Goal: Check status: Check status

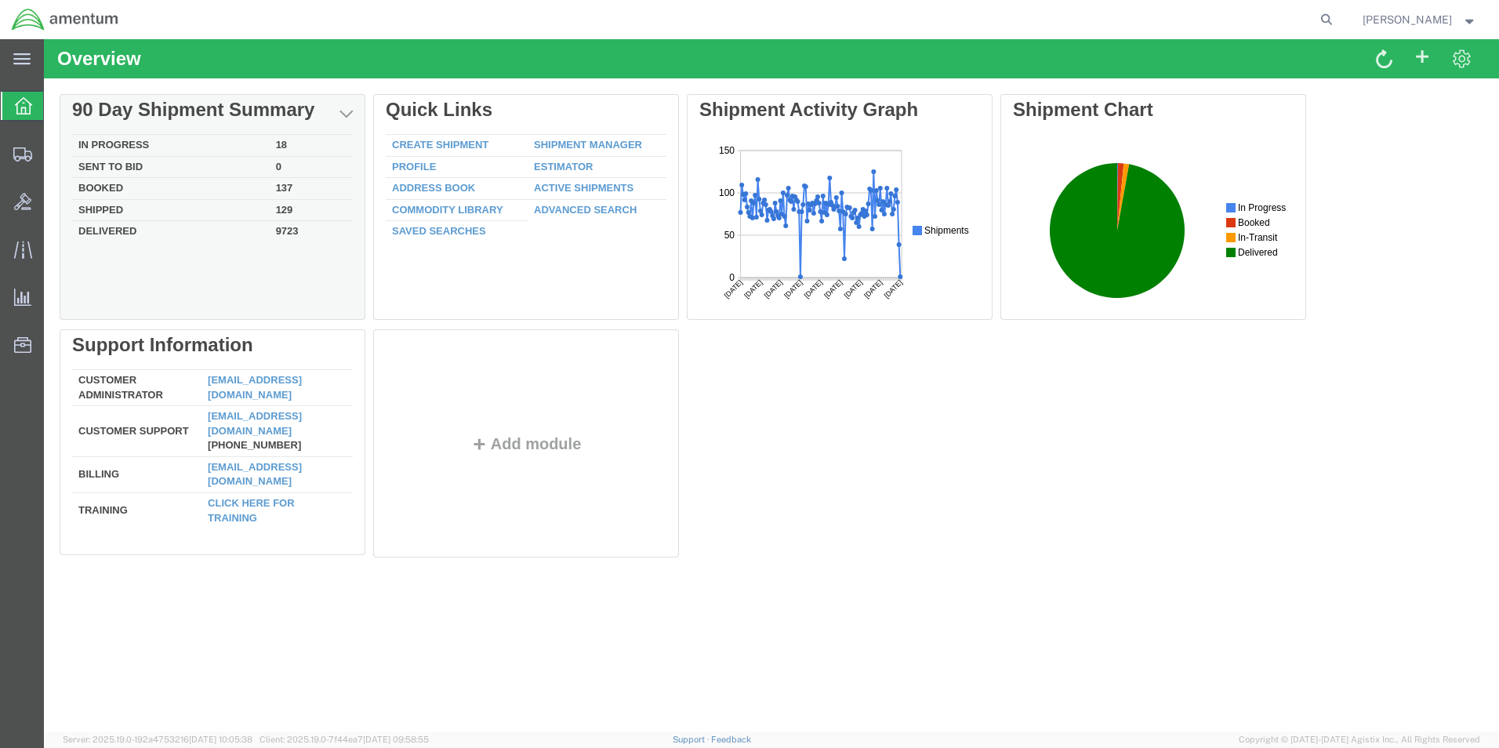
click at [133, 143] on td "In Progress" at bounding box center [171, 146] width 198 height 22
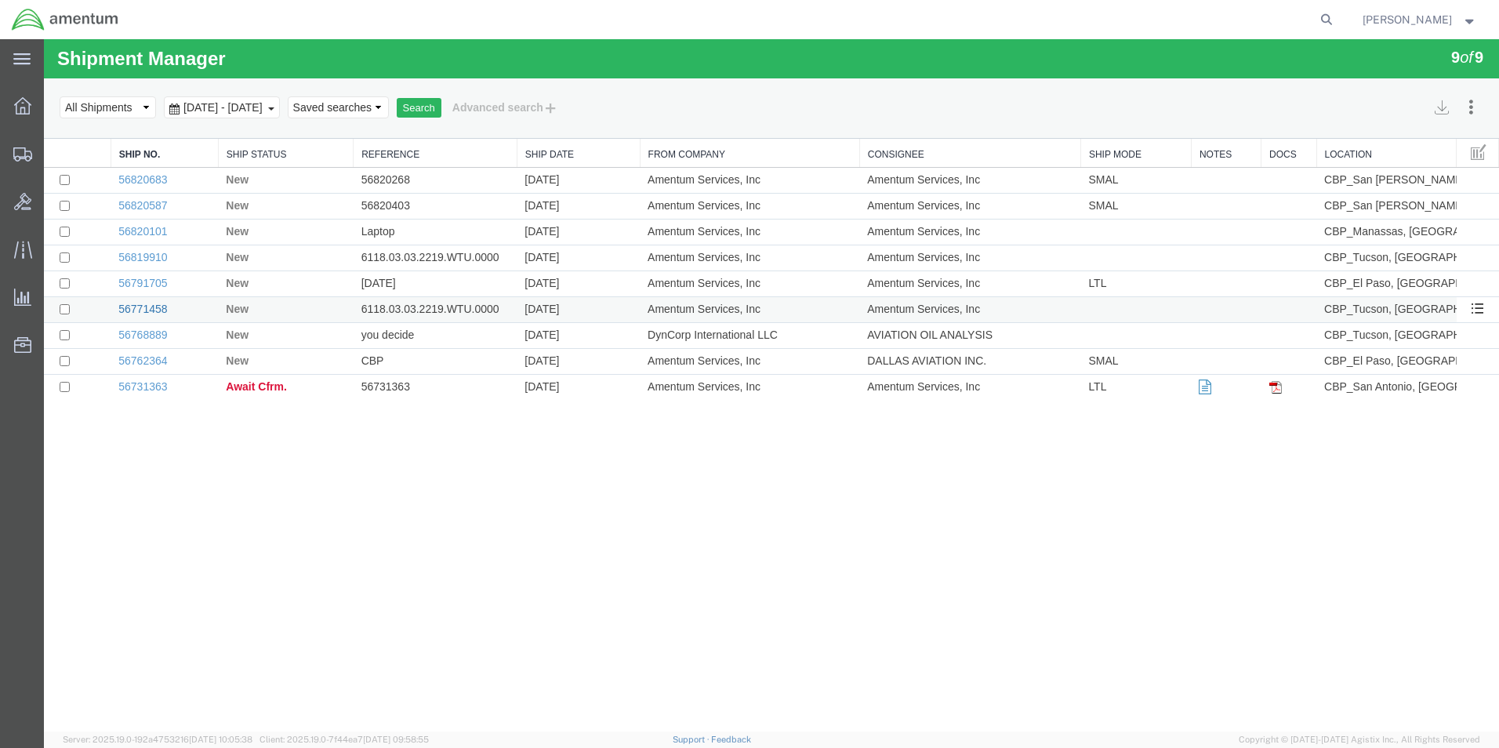
click at [141, 305] on link "56771458" at bounding box center [142, 309] width 49 height 13
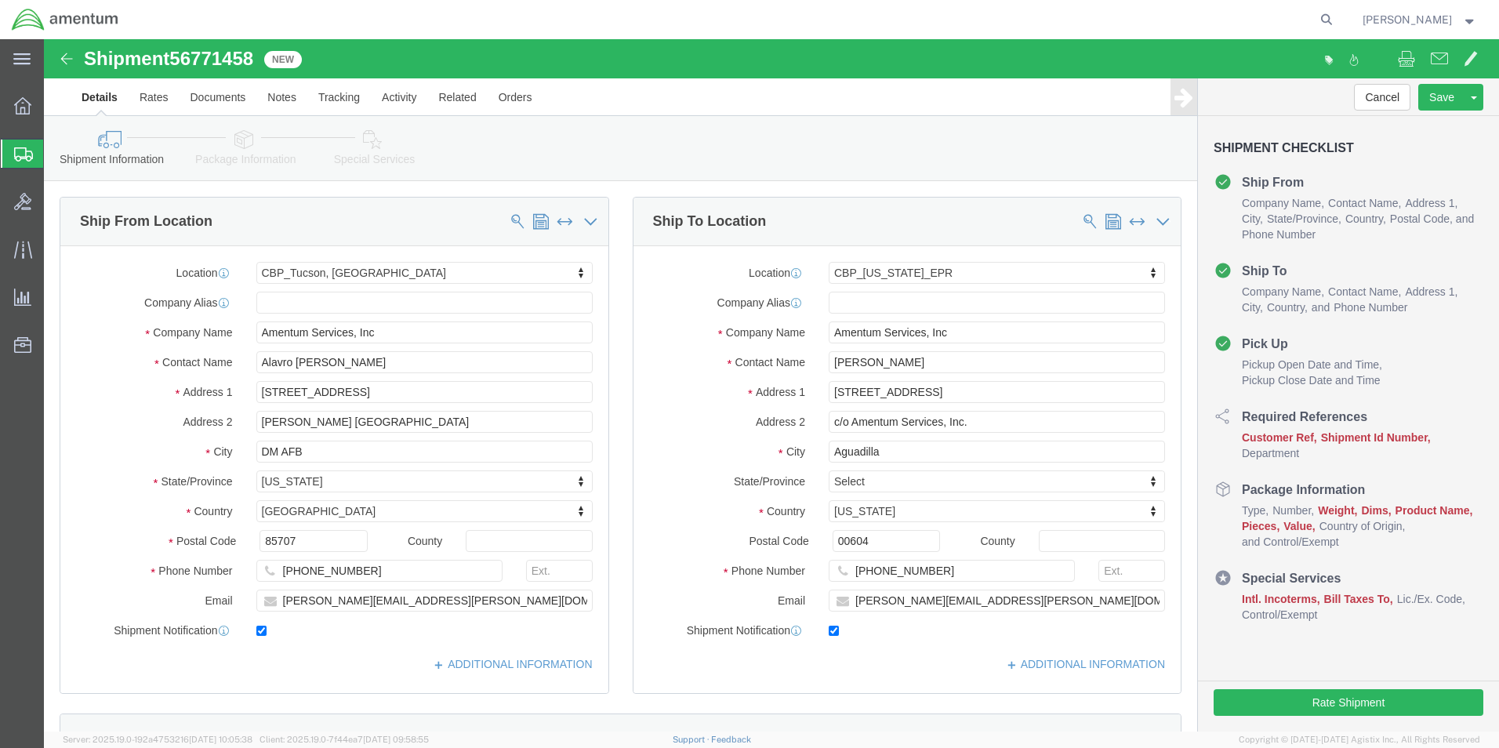
select select "49949"
select select "49933"
click at [23, 105] on icon at bounding box center [22, 105] width 17 height 17
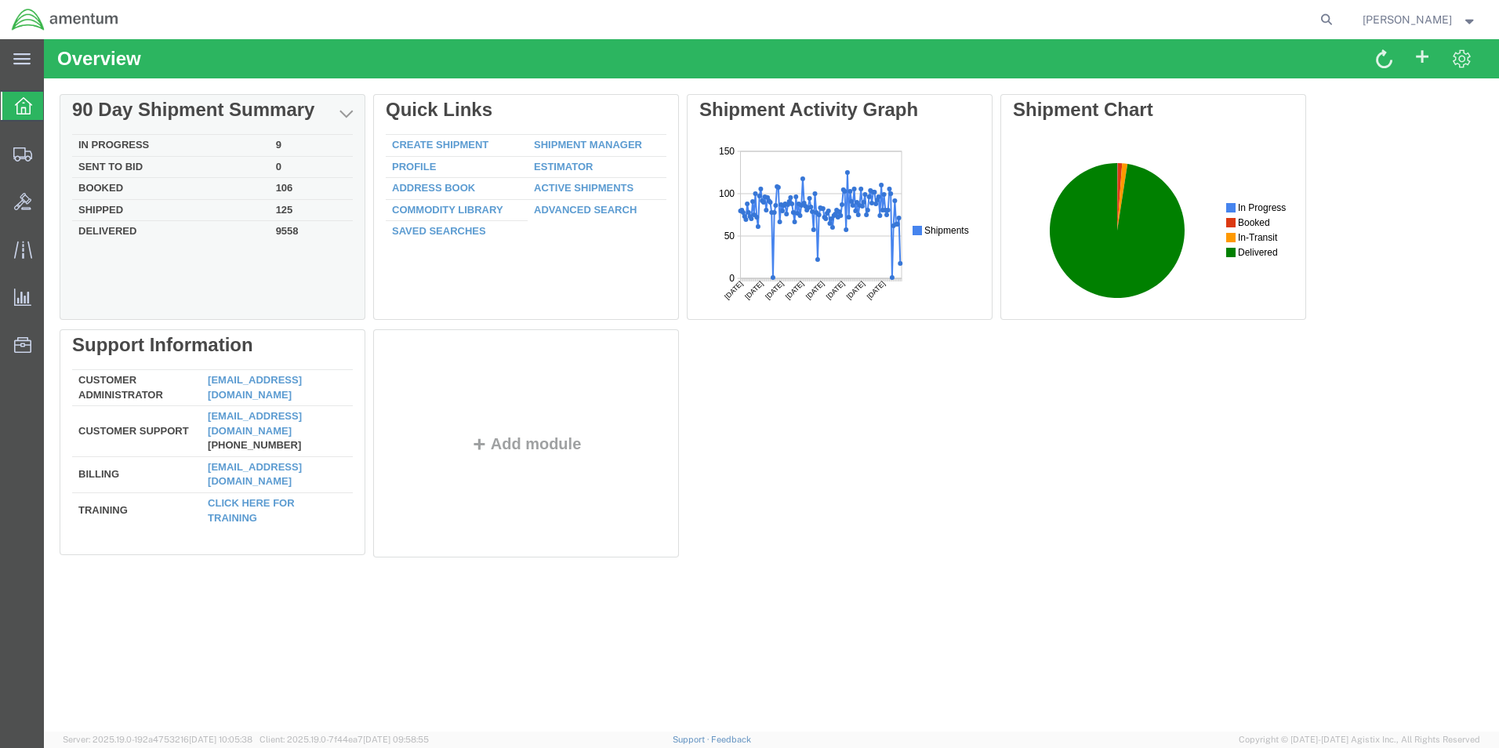
click at [118, 208] on td "Shipped" at bounding box center [171, 210] width 198 height 22
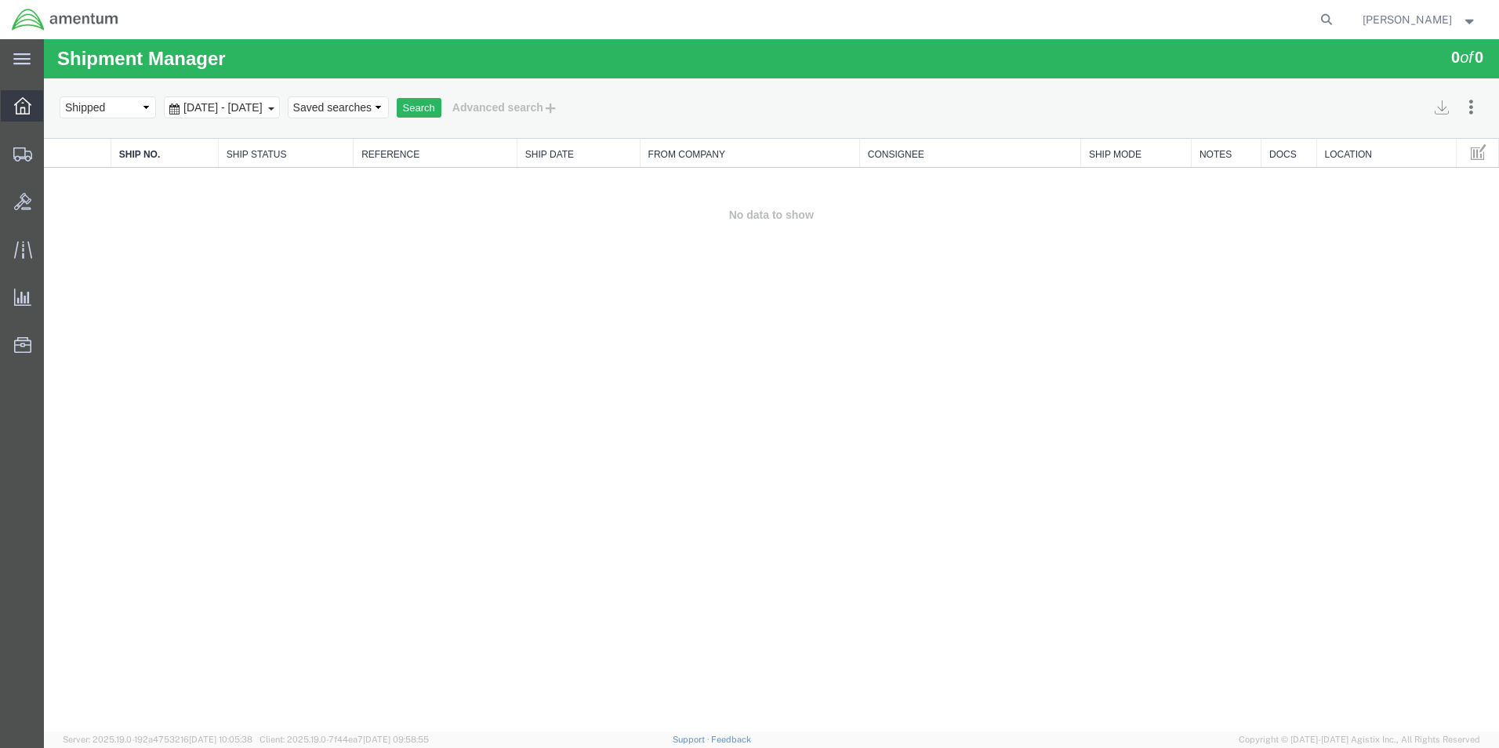
click at [23, 111] on icon at bounding box center [22, 105] width 17 height 17
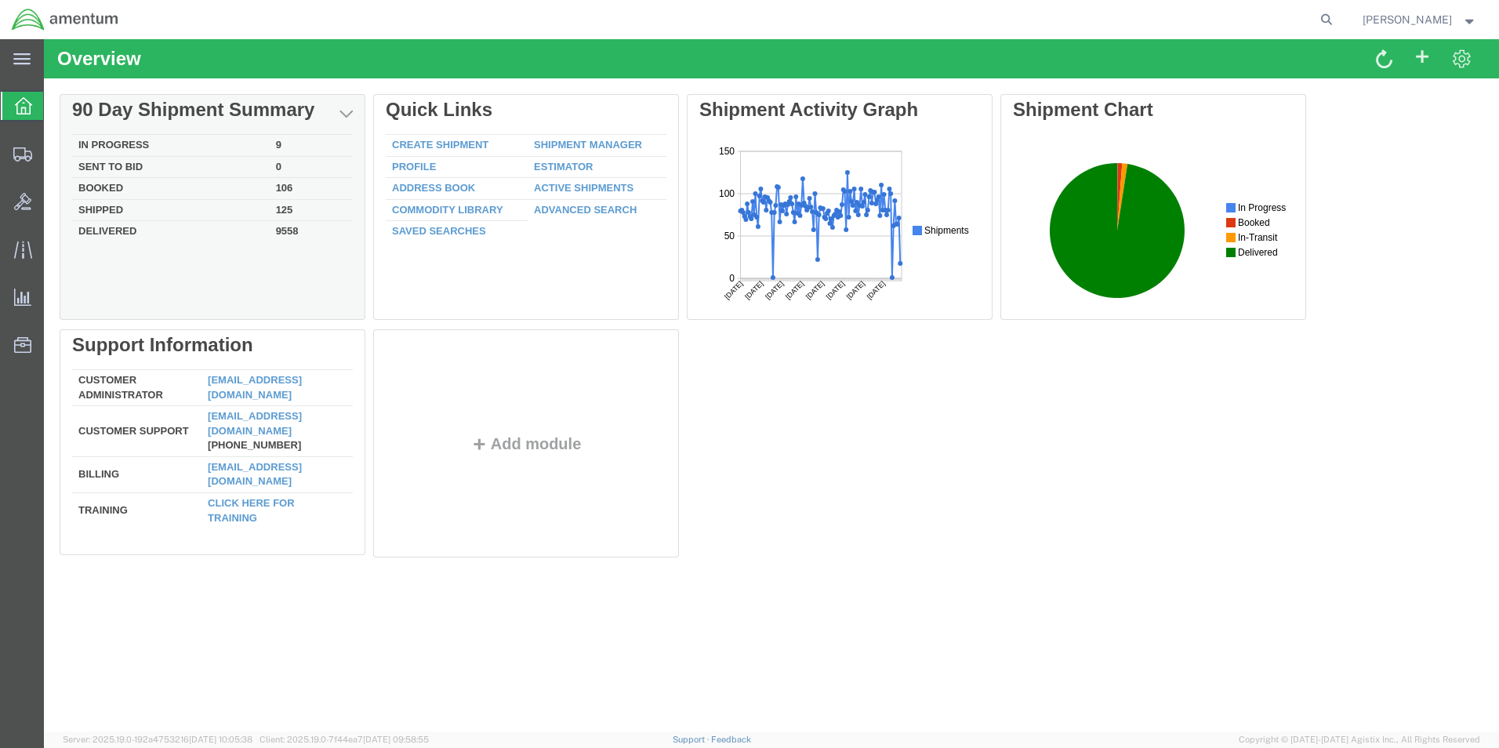
click at [126, 143] on td "In Progress" at bounding box center [171, 146] width 198 height 22
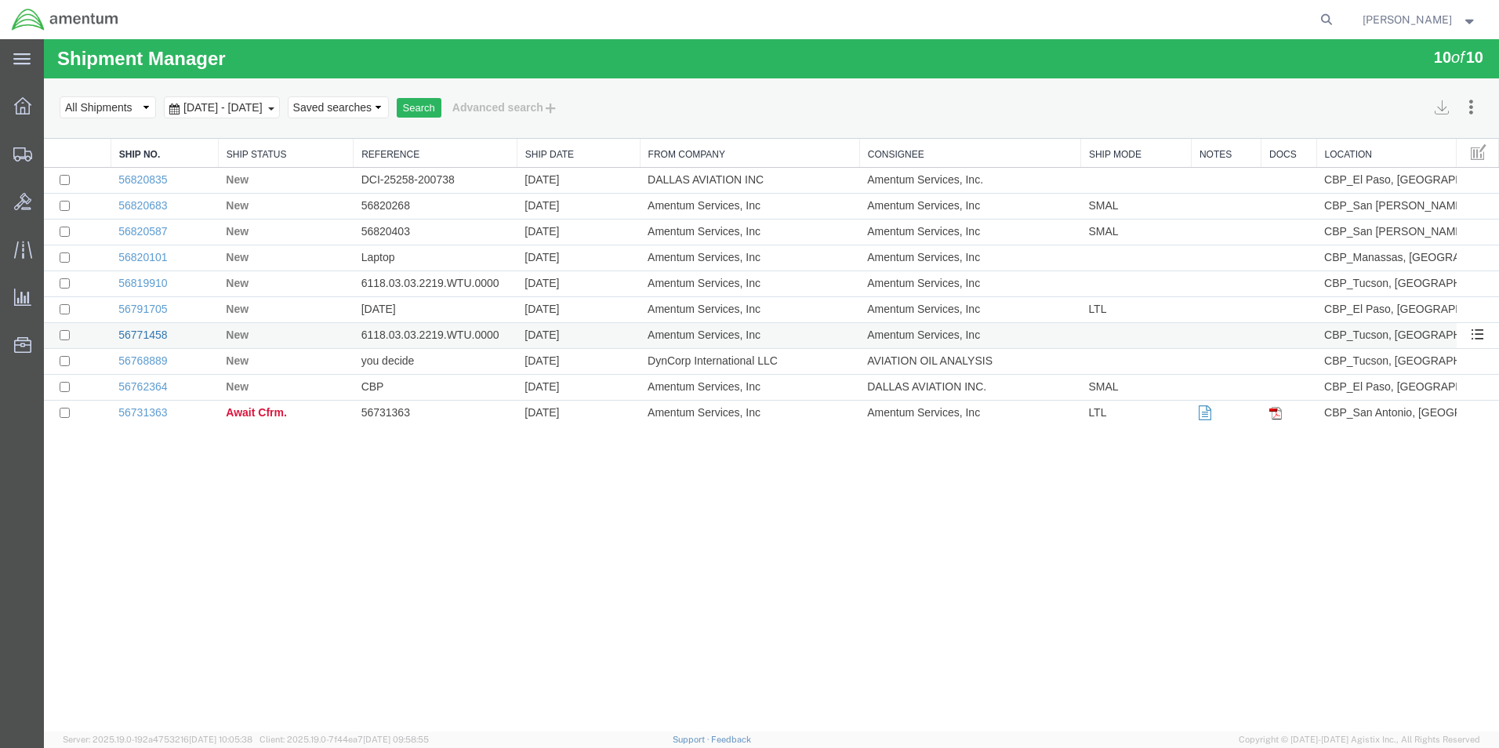
click at [147, 334] on link "56771458" at bounding box center [142, 334] width 49 height 13
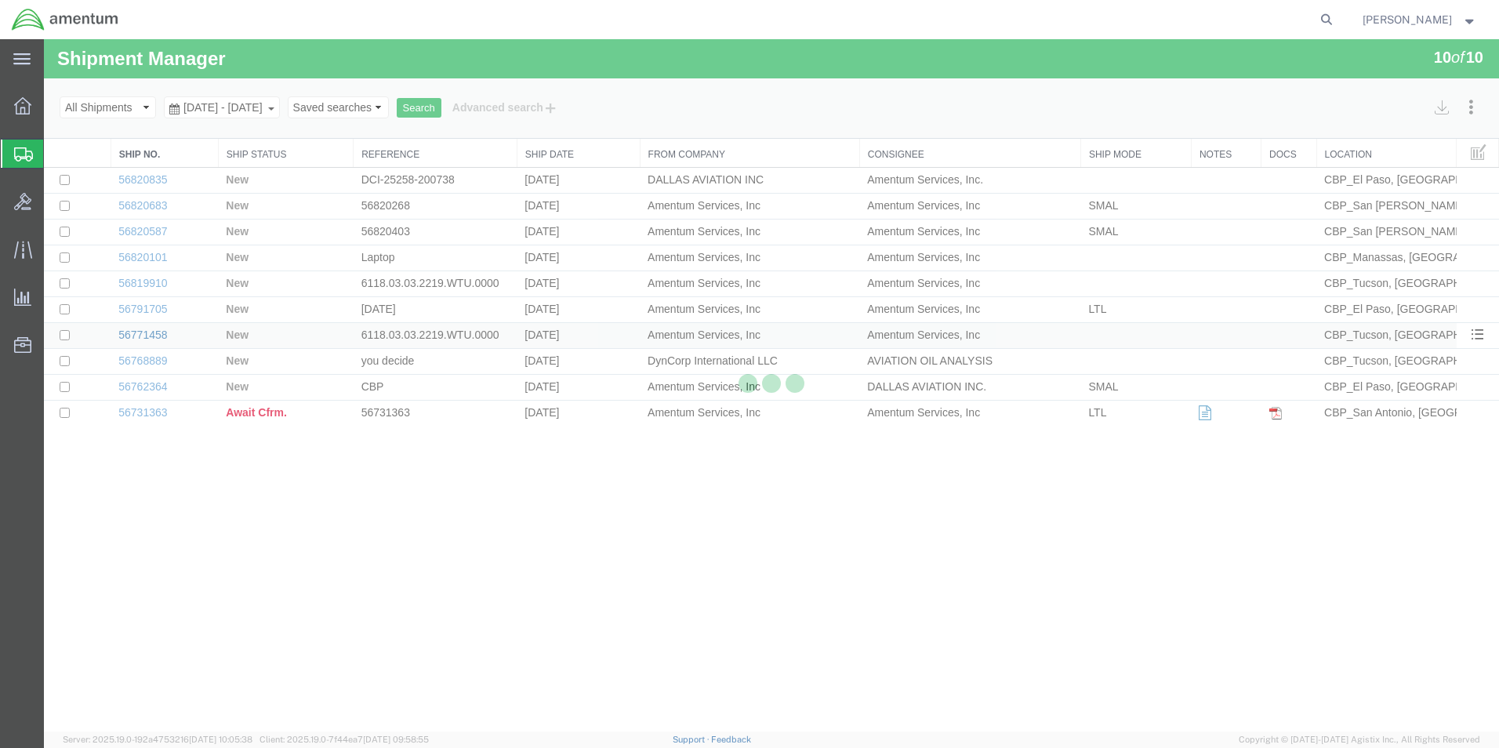
select select "49949"
select select "49933"
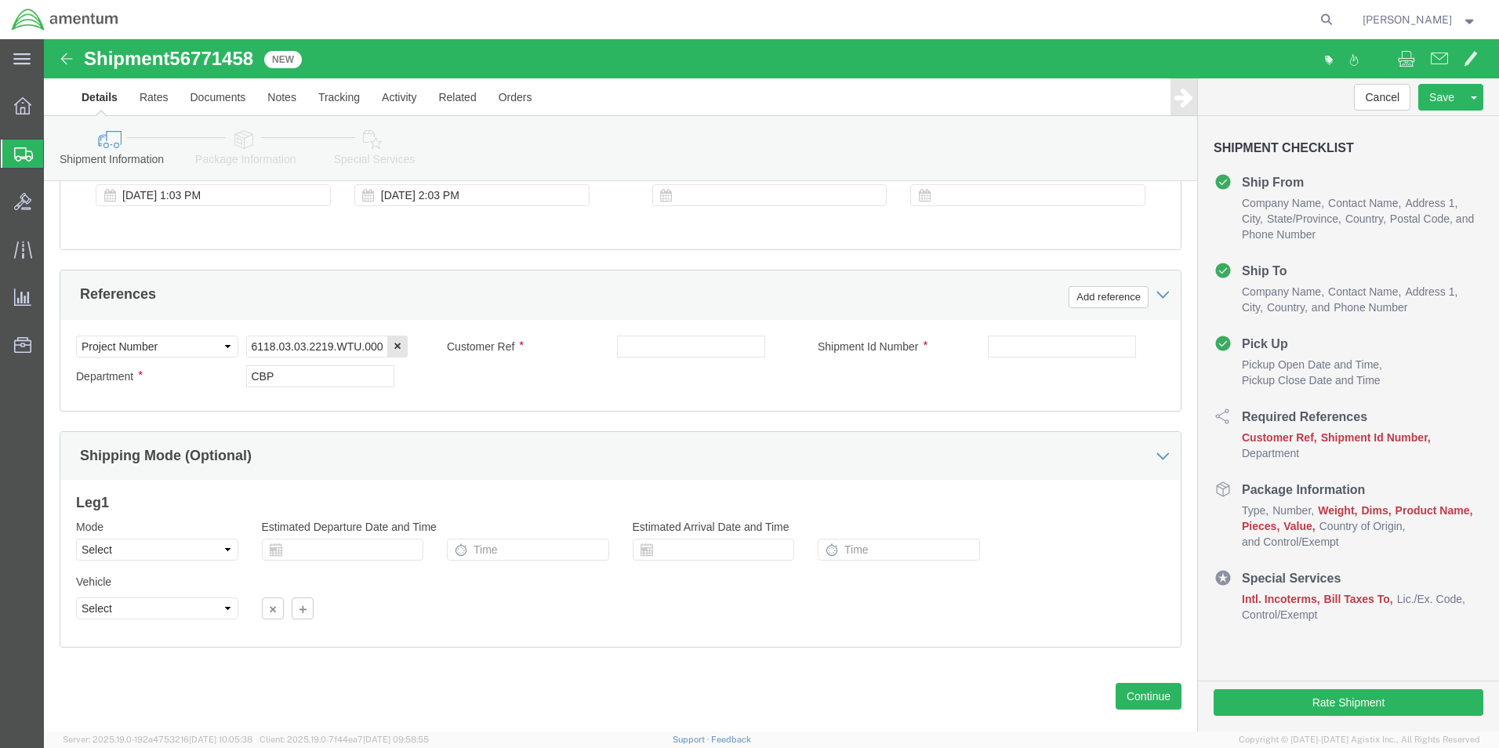
scroll to position [684, 0]
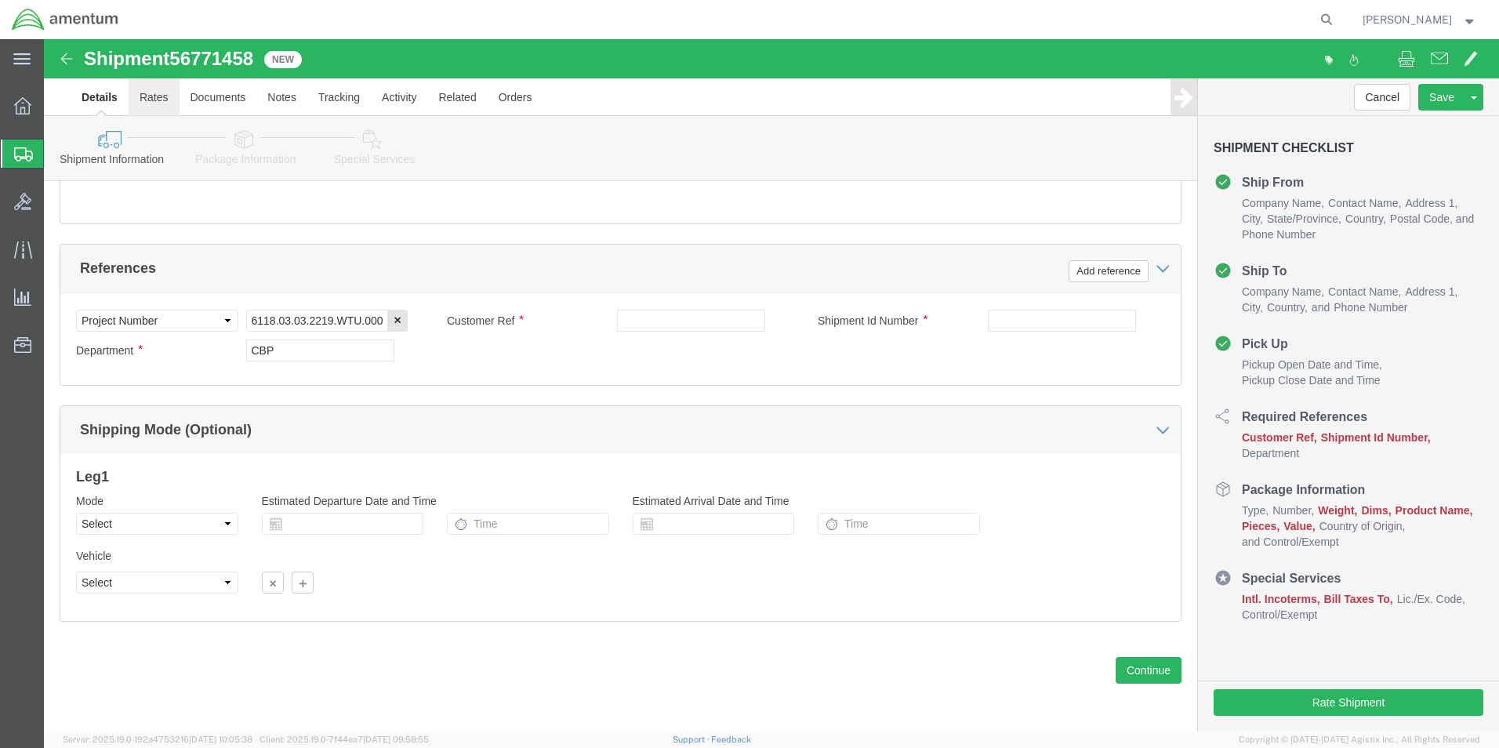
click link "Rates"
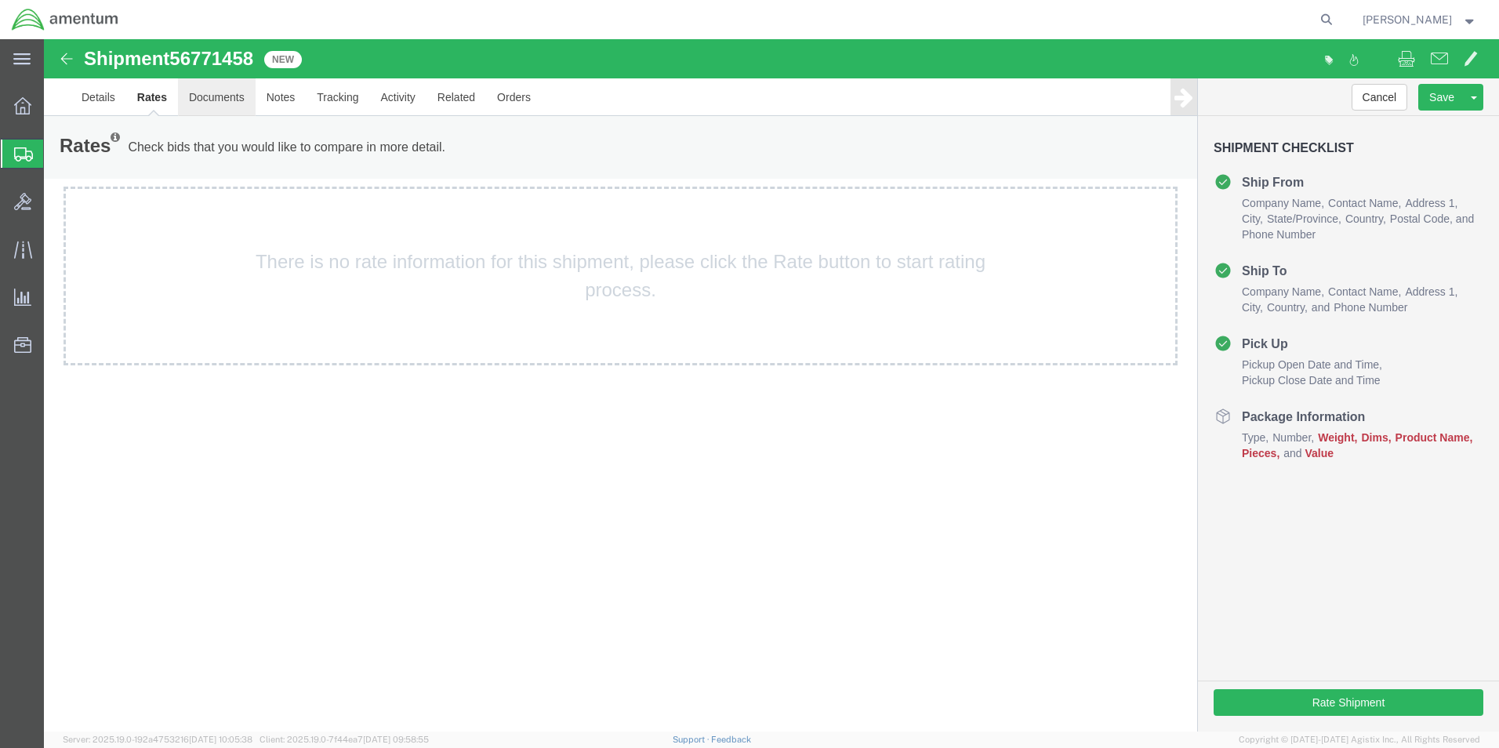
click at [209, 100] on link "Documents" at bounding box center [217, 97] width 78 height 38
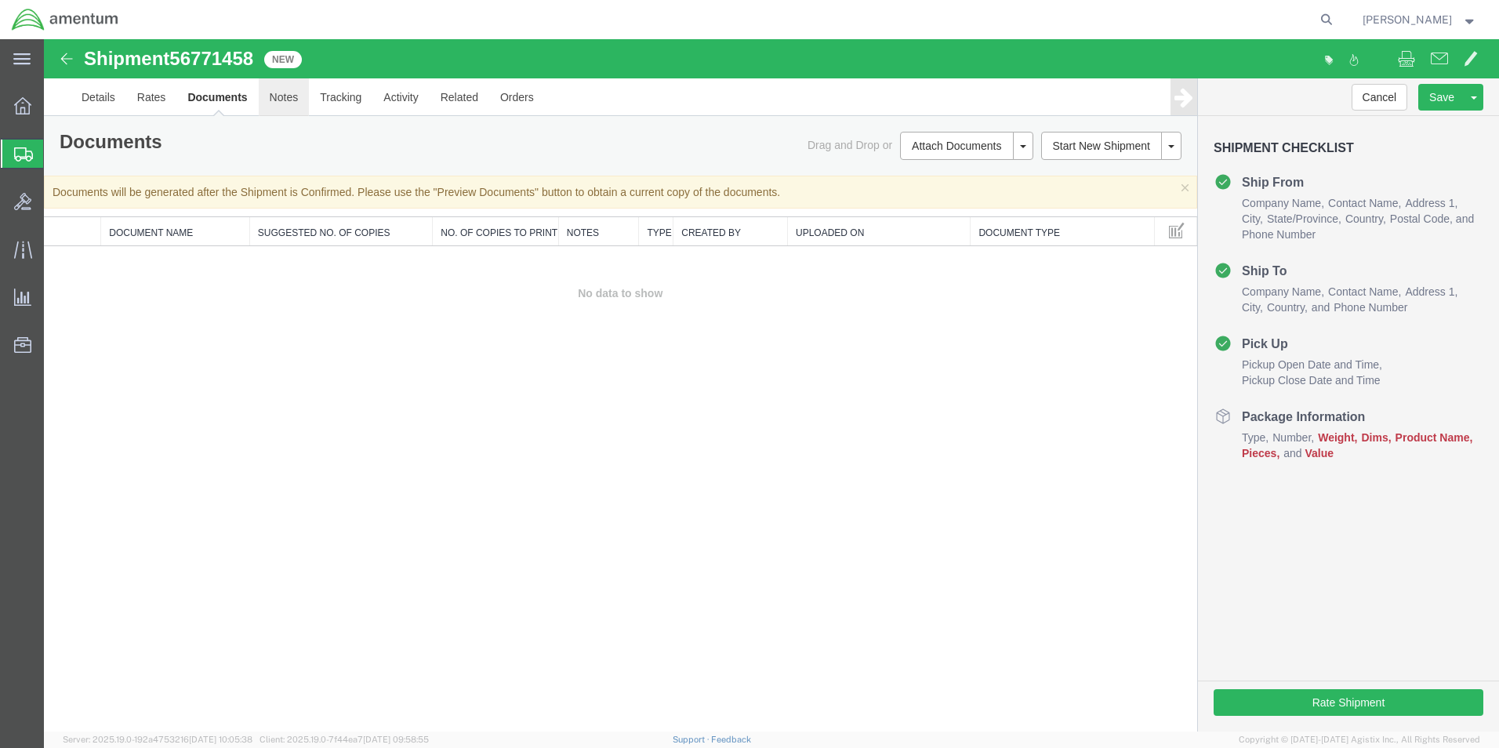
click at [288, 96] on link "Notes" at bounding box center [284, 97] width 51 height 38
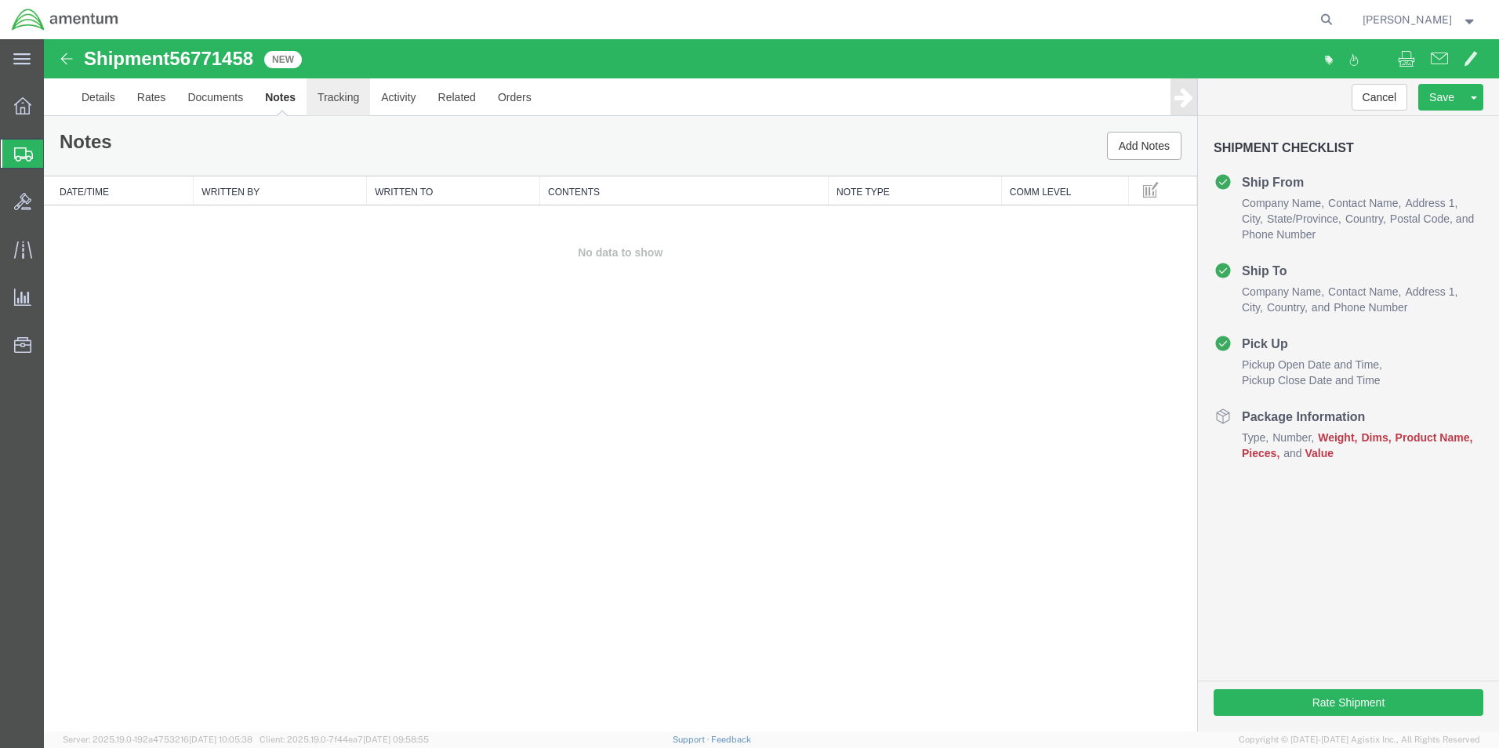
click at [322, 98] on link "Tracking" at bounding box center [338, 97] width 63 height 38
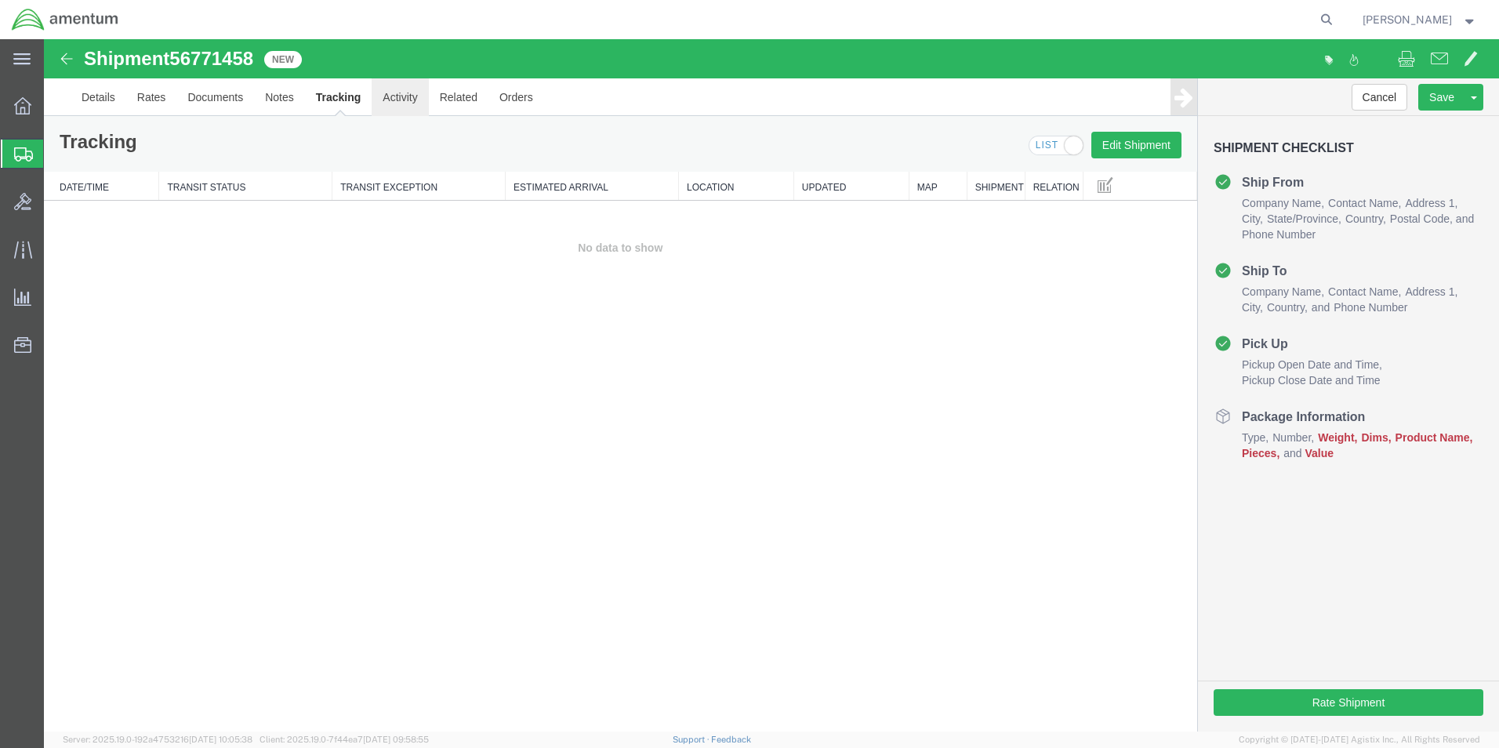
click at [406, 104] on link "Activity" at bounding box center [400, 97] width 56 height 38
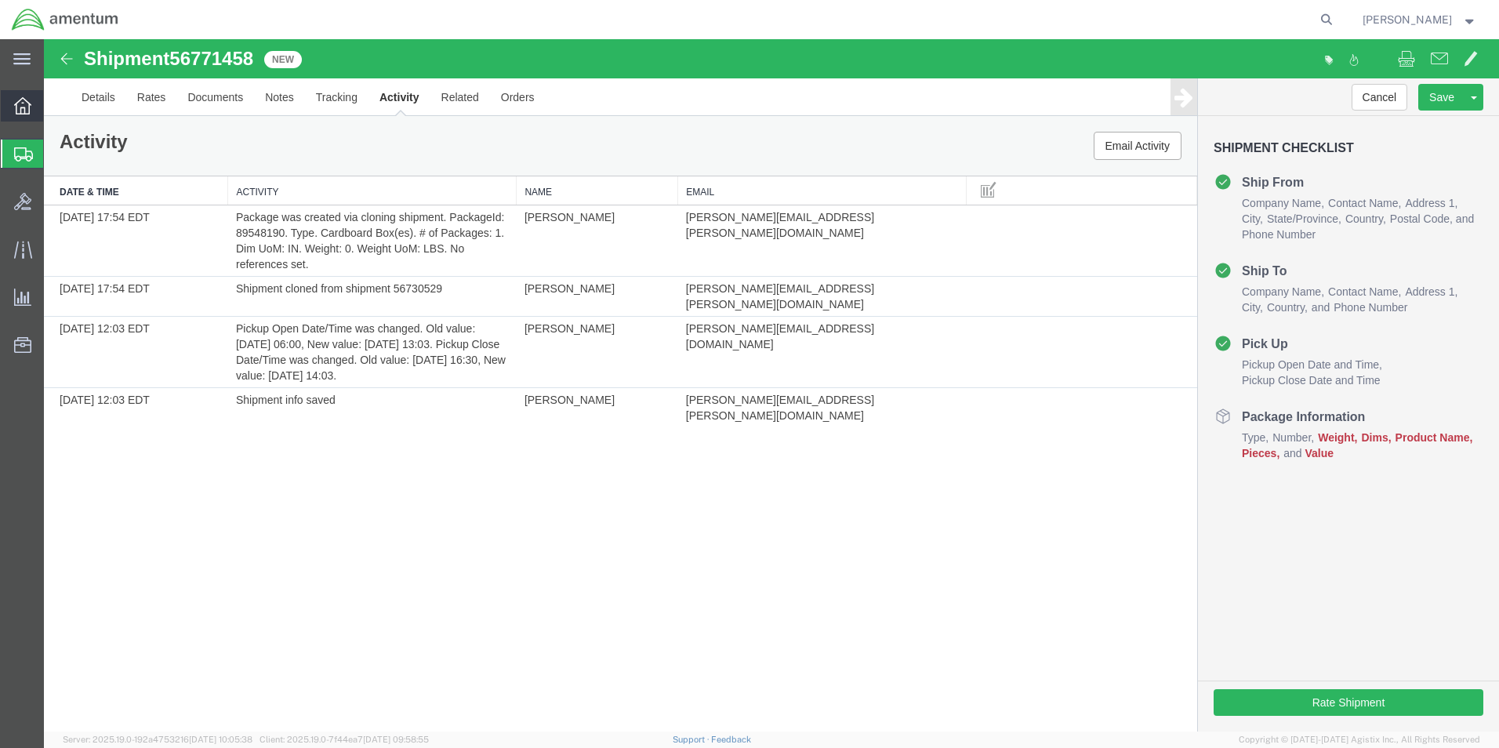
click at [24, 105] on icon at bounding box center [22, 105] width 17 height 17
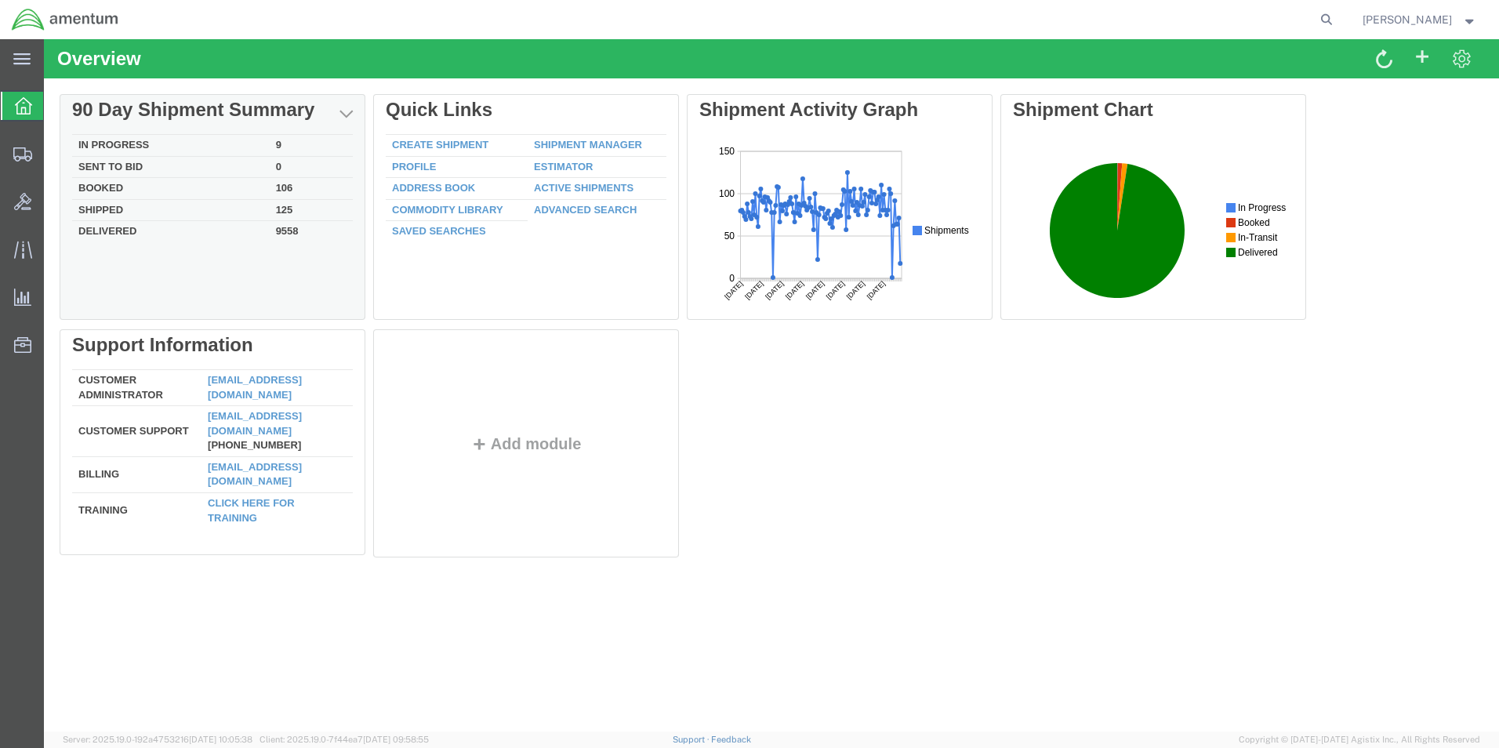
click at [105, 209] on td "Shipped" at bounding box center [171, 210] width 198 height 22
